Goal: Ask a question: Seek information or help from site administrators or community

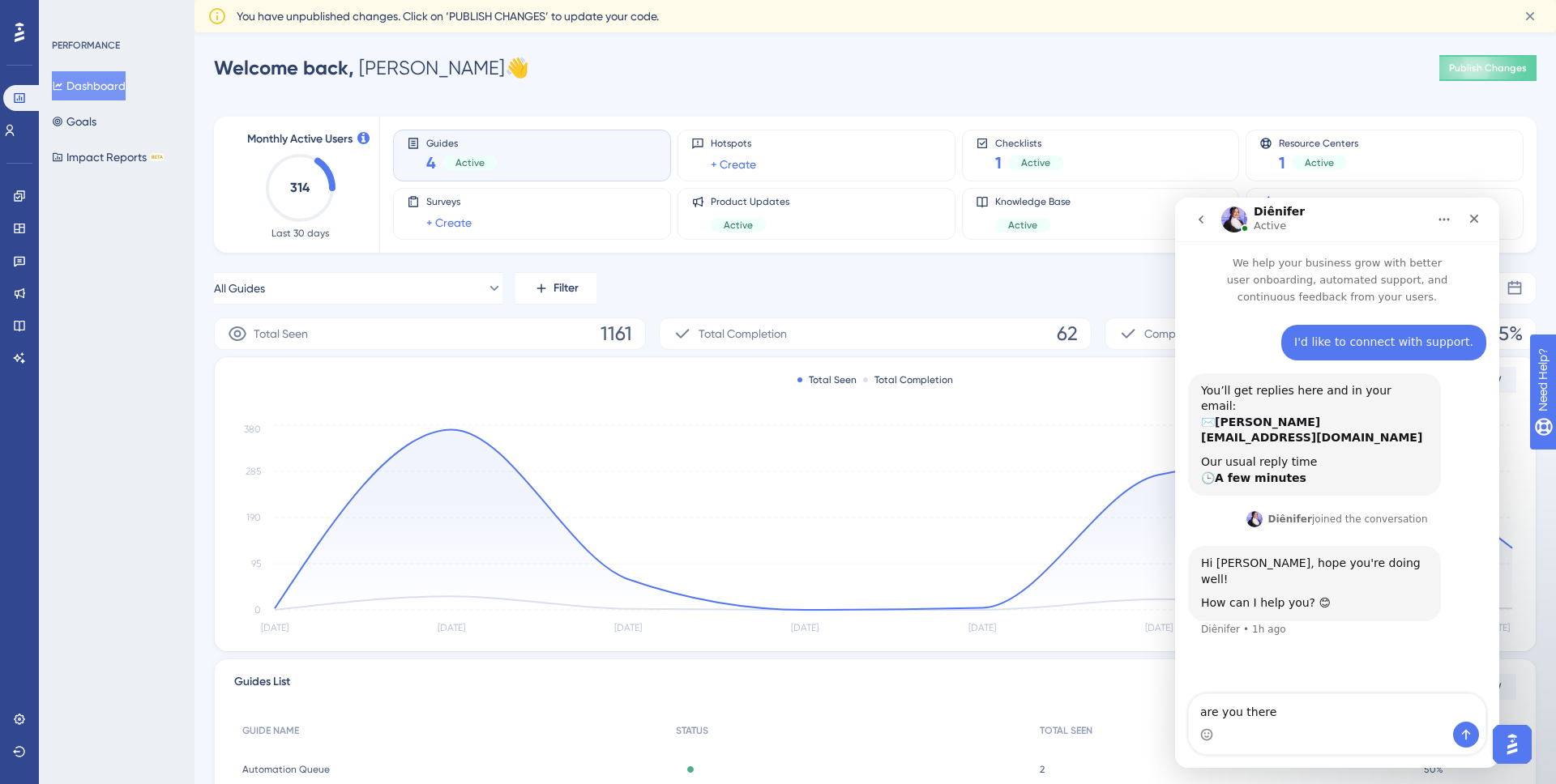
type textarea "are you there?"
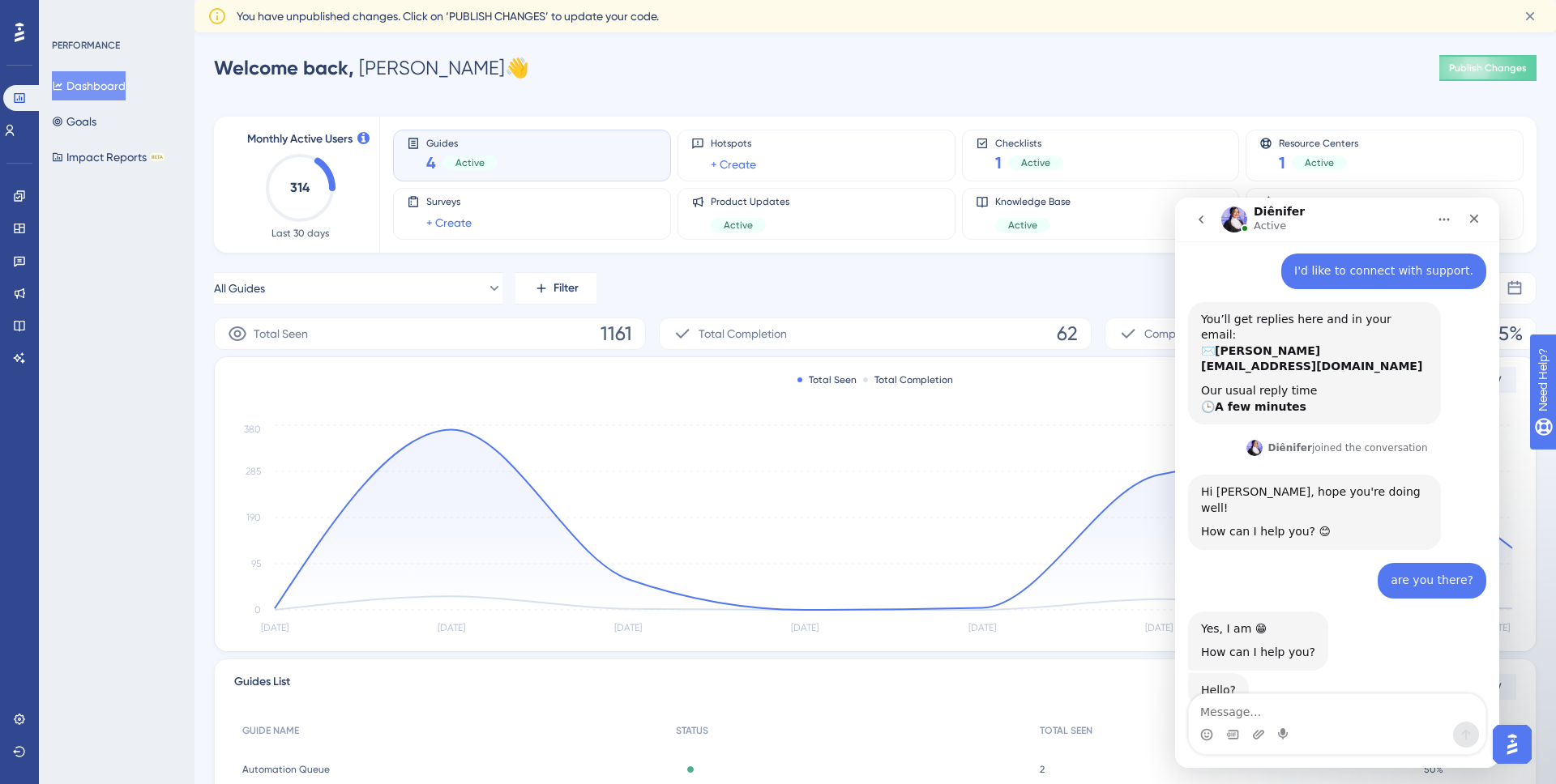
scroll to position [71, 0]
type textarea "Yes, im having issues with tracking code"
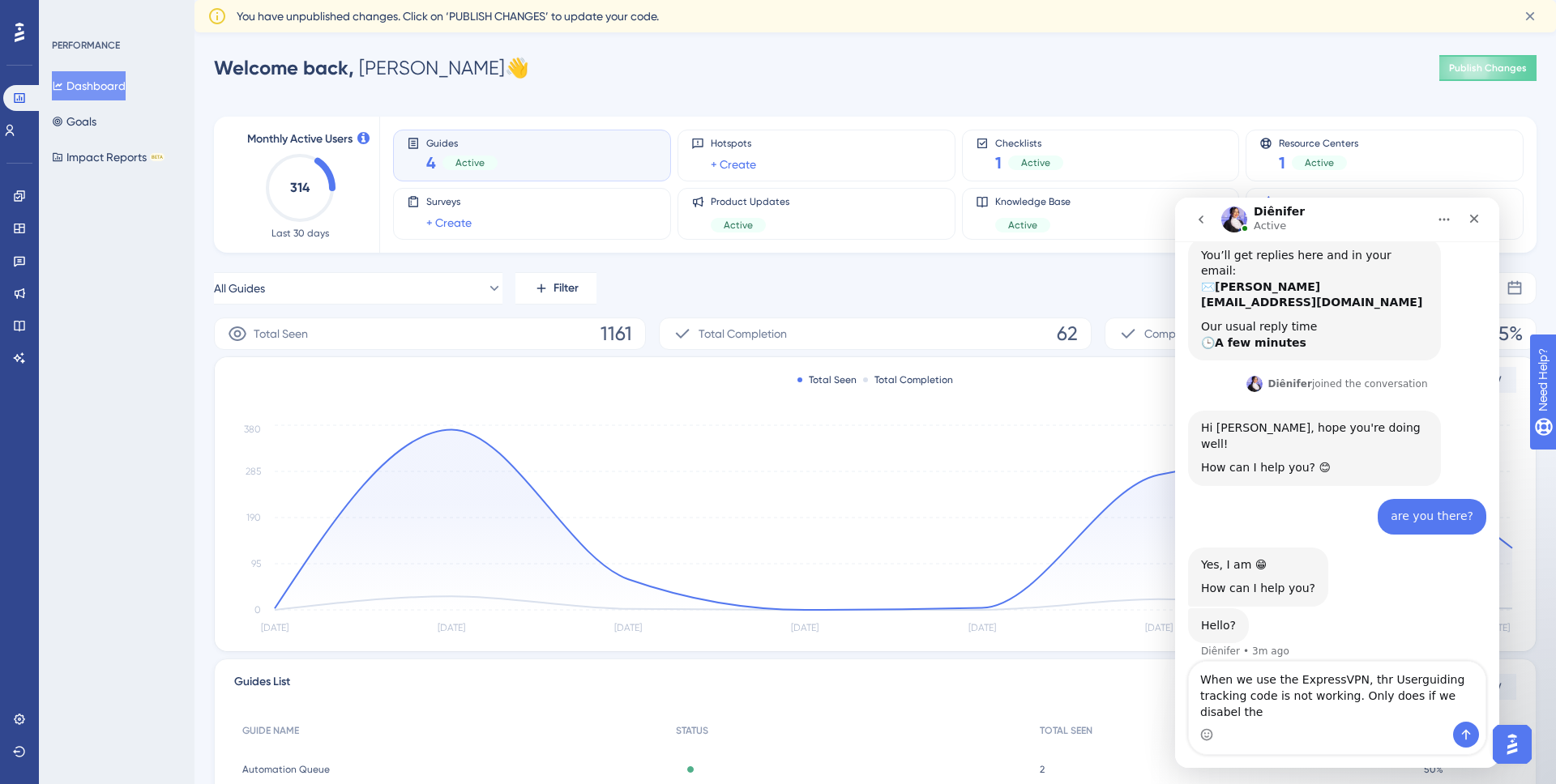
scroll to position [152, 0]
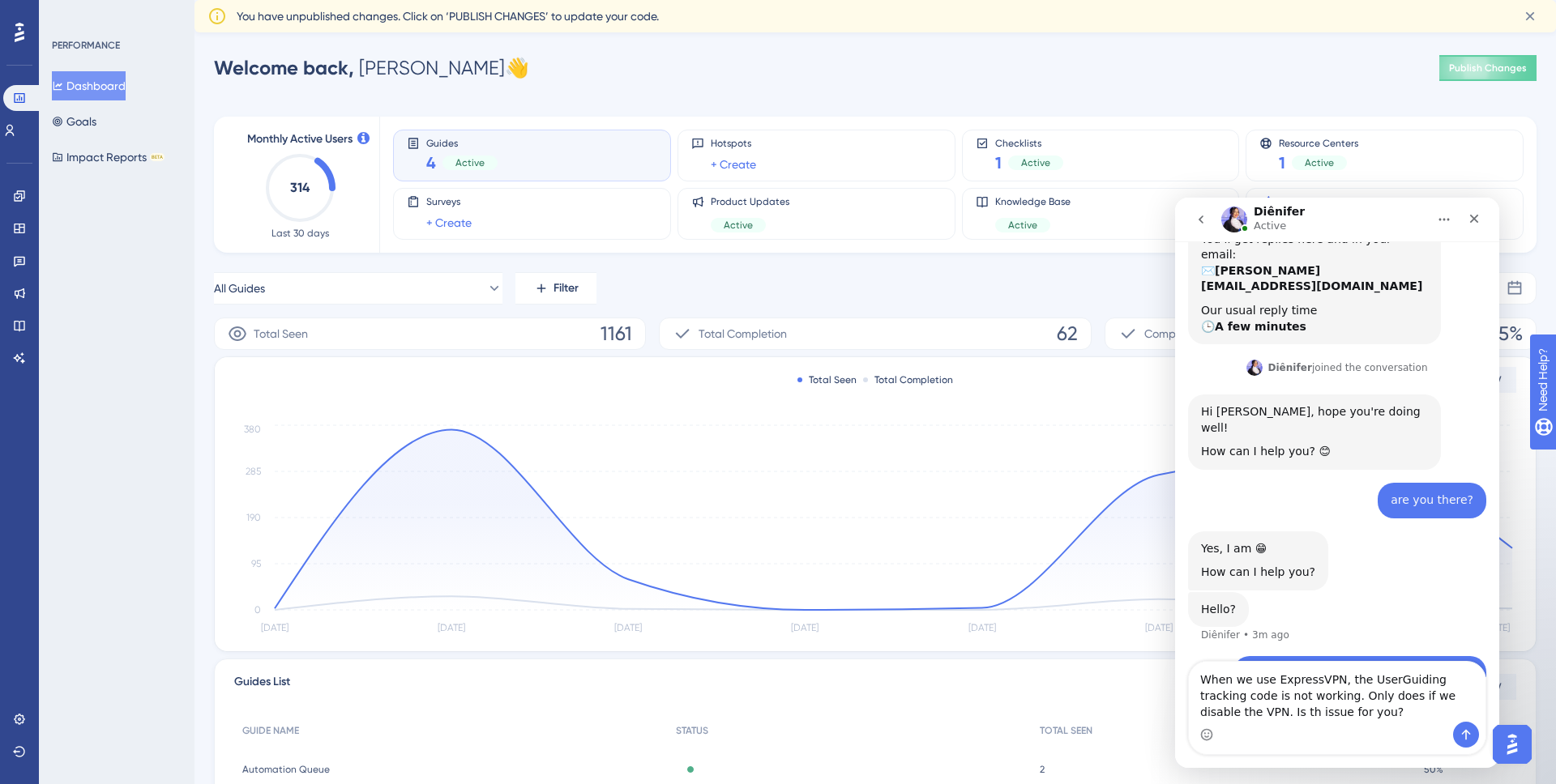
type textarea "When we use ExpressVPN, the UserGuiding tracking code is not working. Only does…"
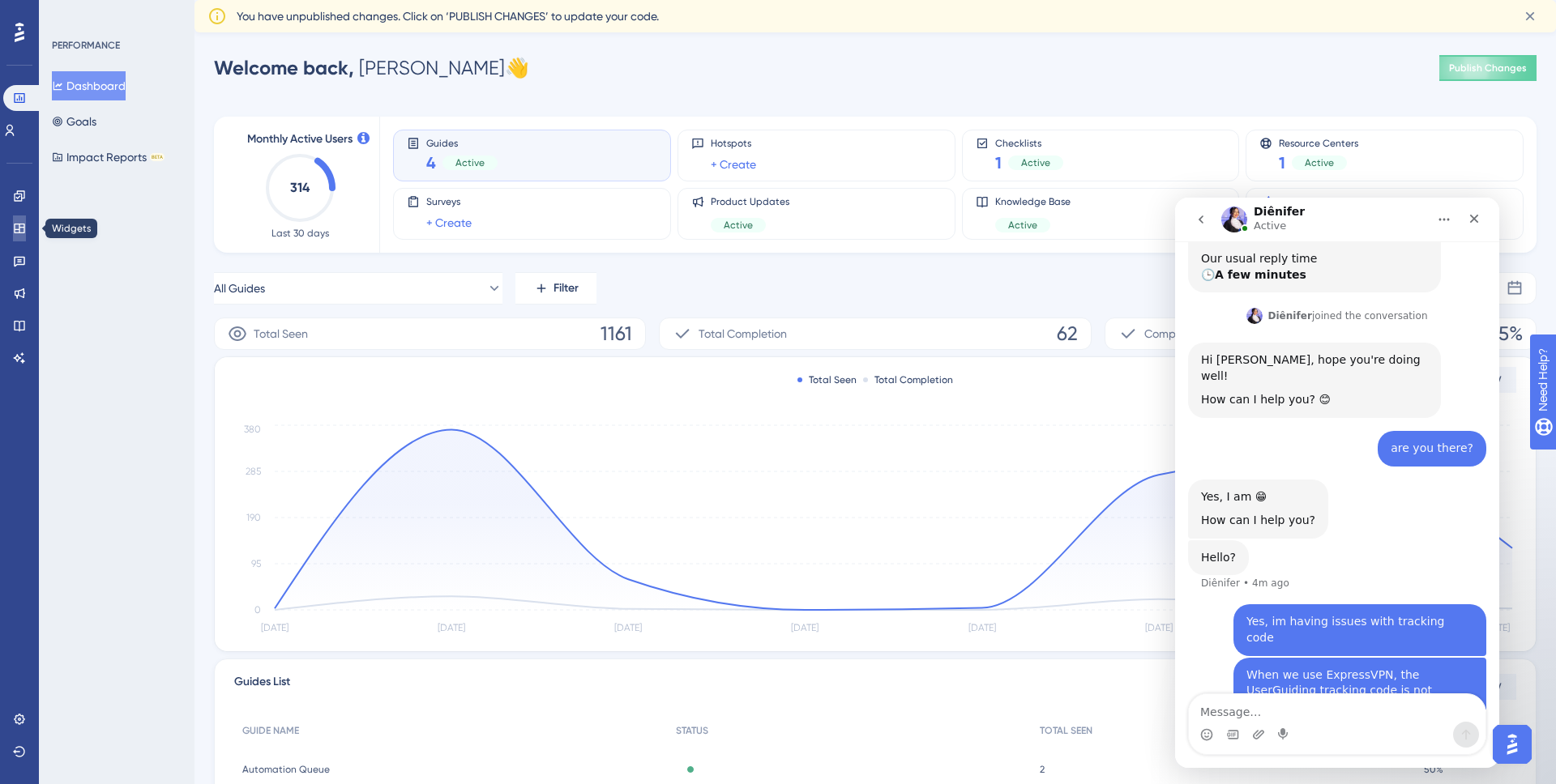
click at [24, 231] on icon at bounding box center [19, 229] width 10 height 9
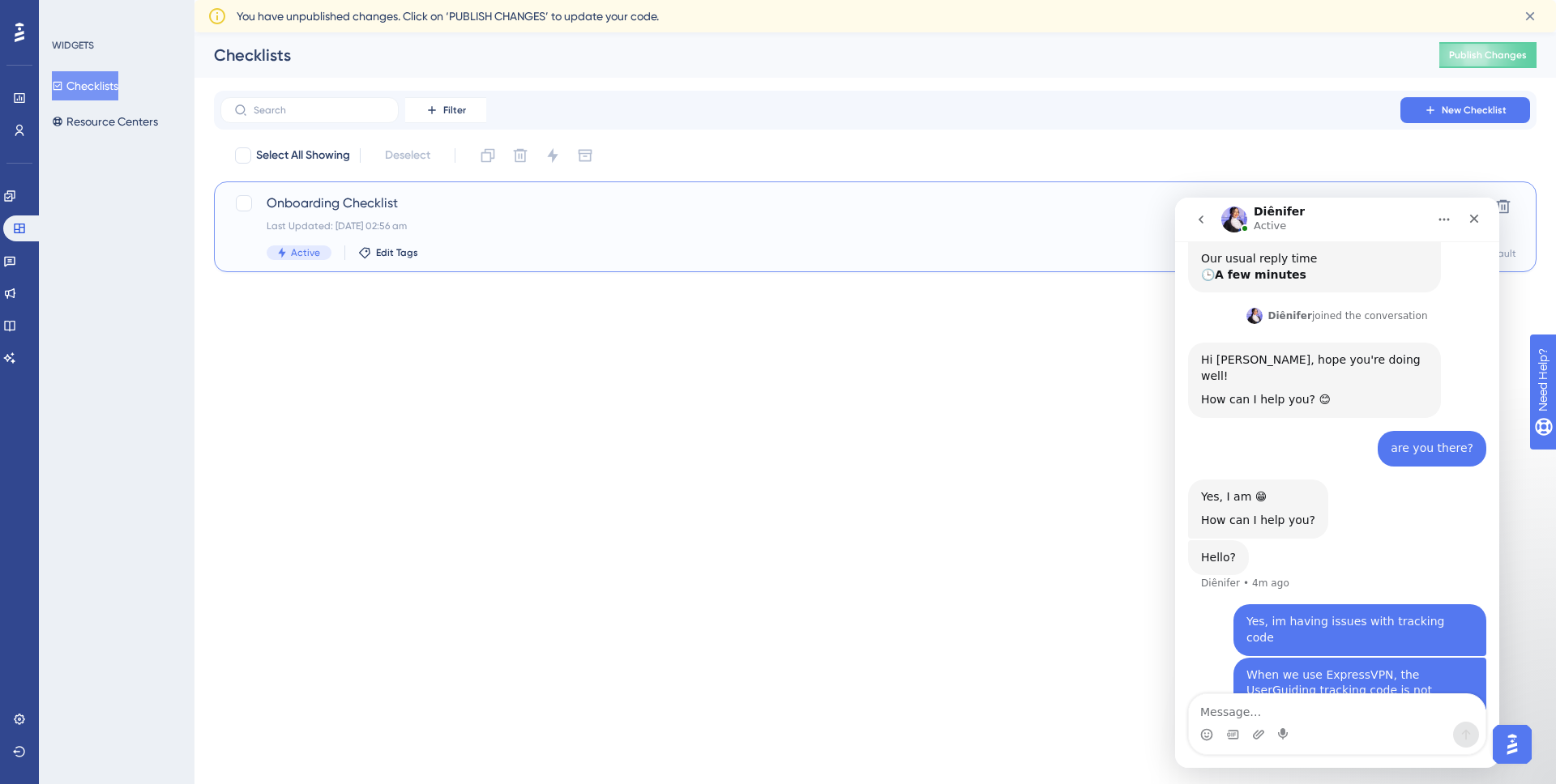
click at [356, 206] on span "Onboarding Checklist" at bounding box center [810, 203] width 1087 height 20
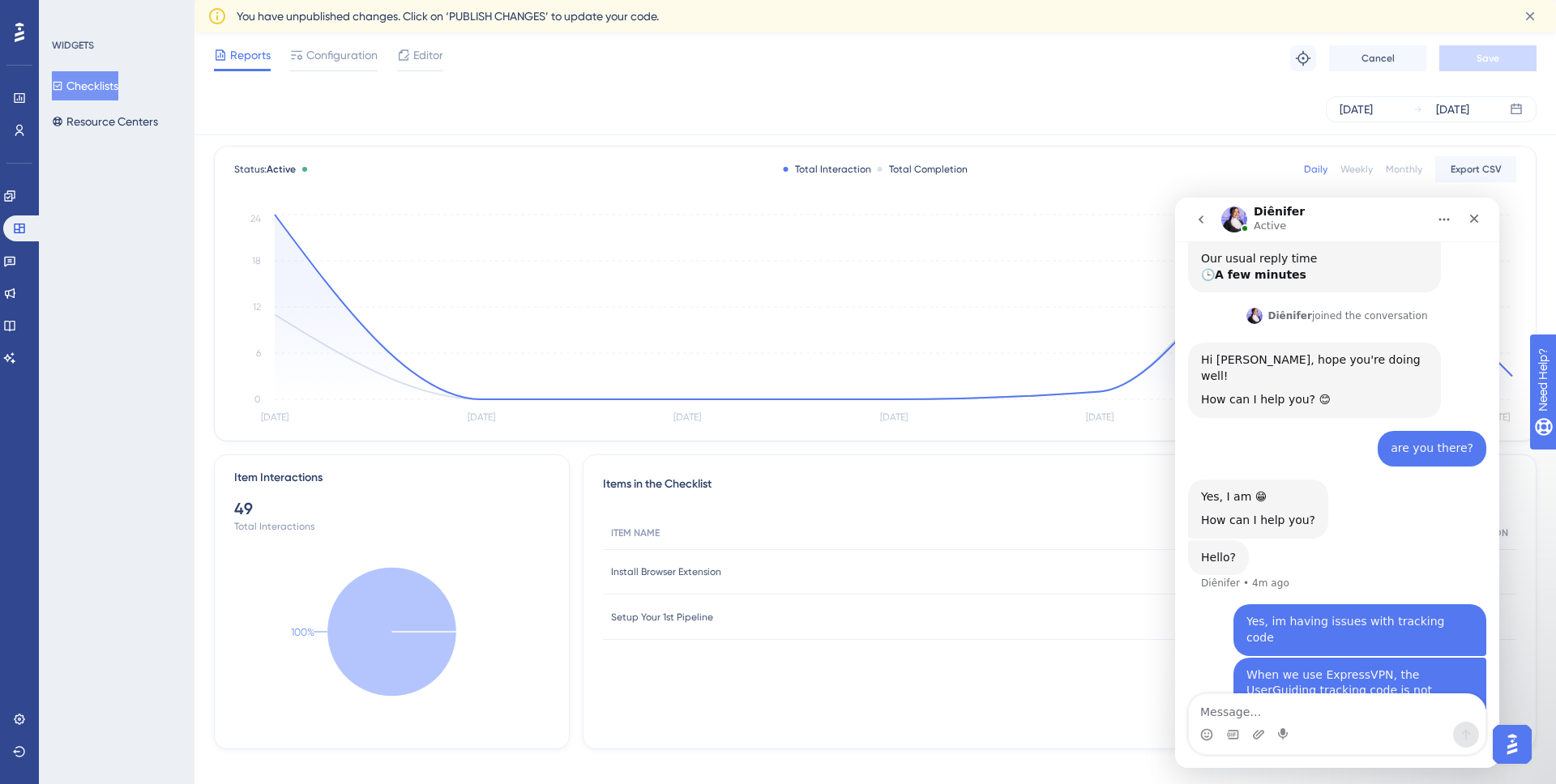
scroll to position [91, 0]
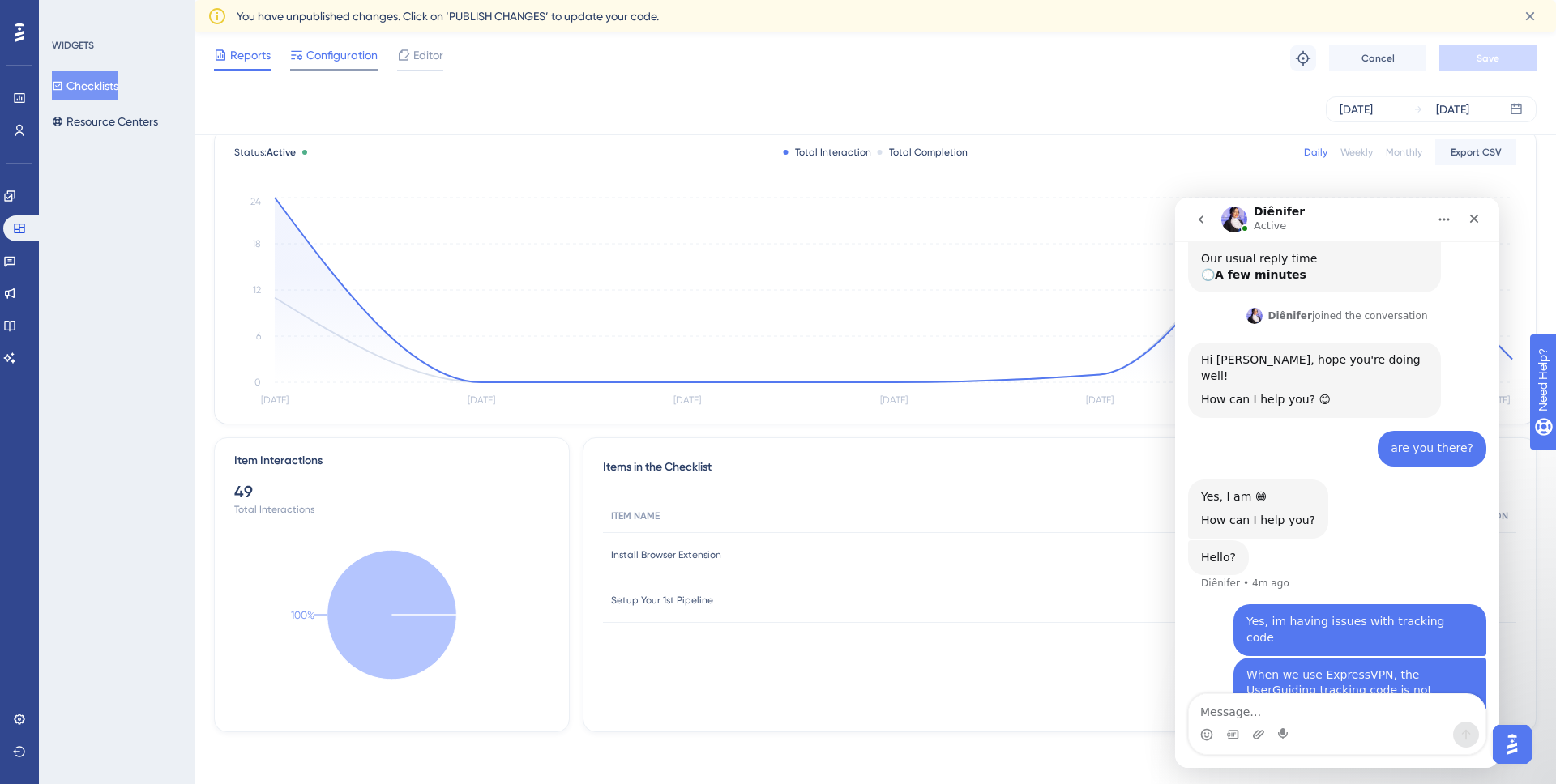
click at [313, 67] on div "Configuration" at bounding box center [333, 58] width 88 height 26
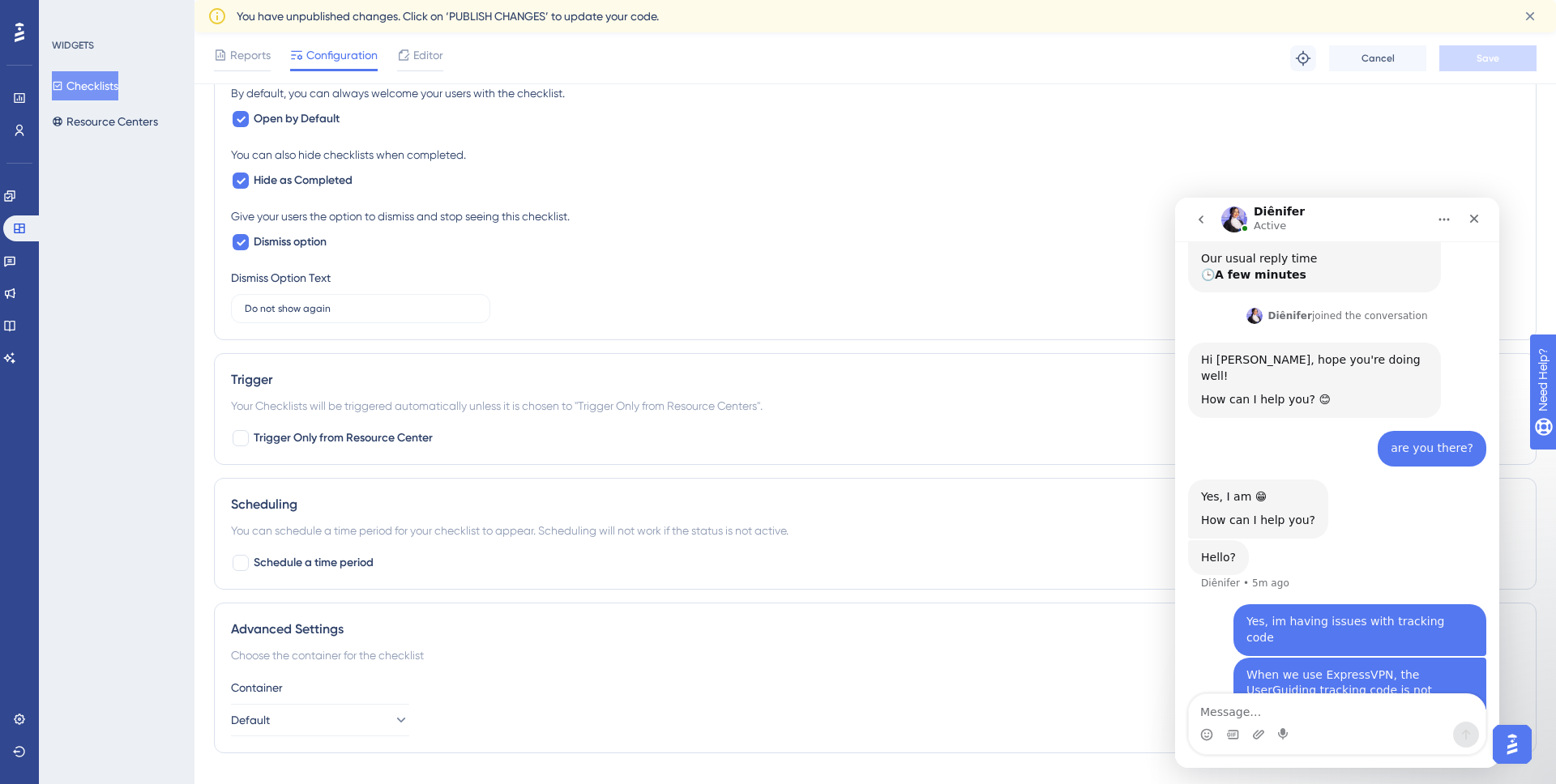
scroll to position [811, 0]
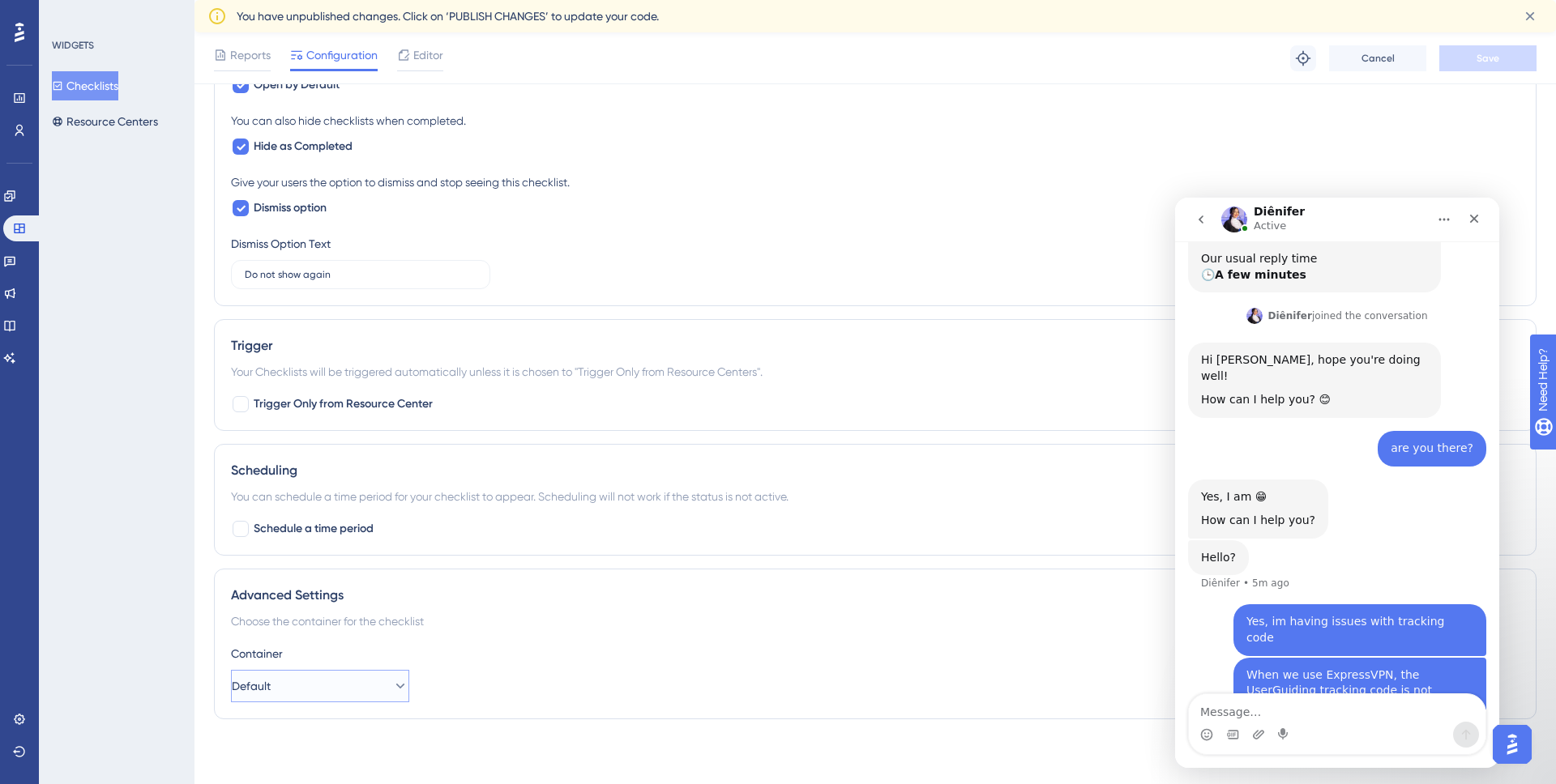
click at [371, 684] on button "Default" at bounding box center [319, 686] width 178 height 32
click at [486, 653] on div "Container" at bounding box center [874, 653] width 1289 height 20
